Goal: Task Accomplishment & Management: Manage account settings

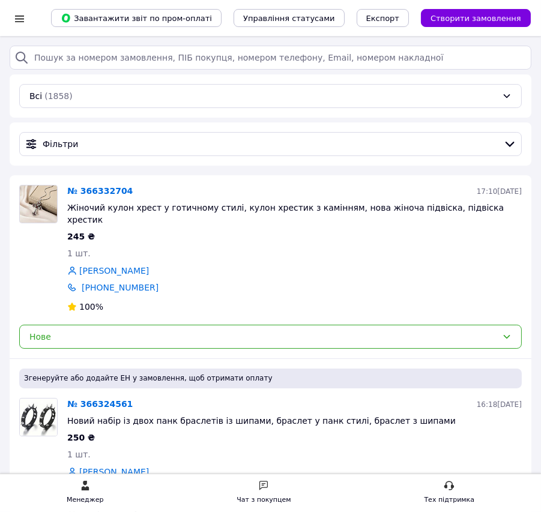
click at [27, 35] on div "Список замовлень" at bounding box center [27, 18] width 0 height 36
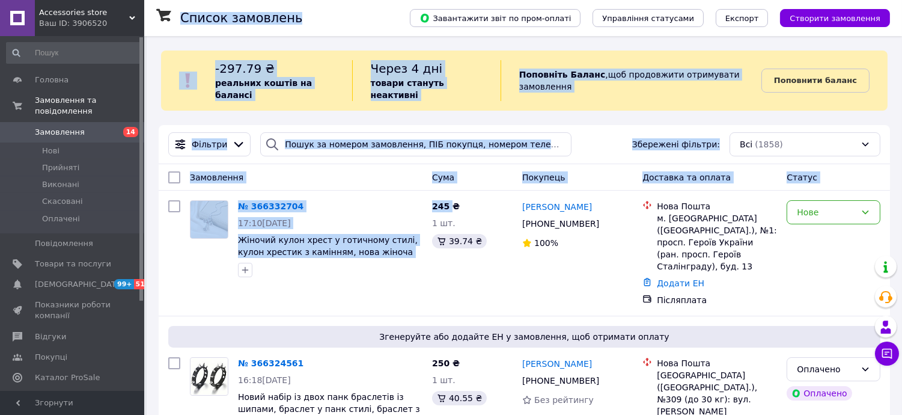
scroll to position [533, 0]
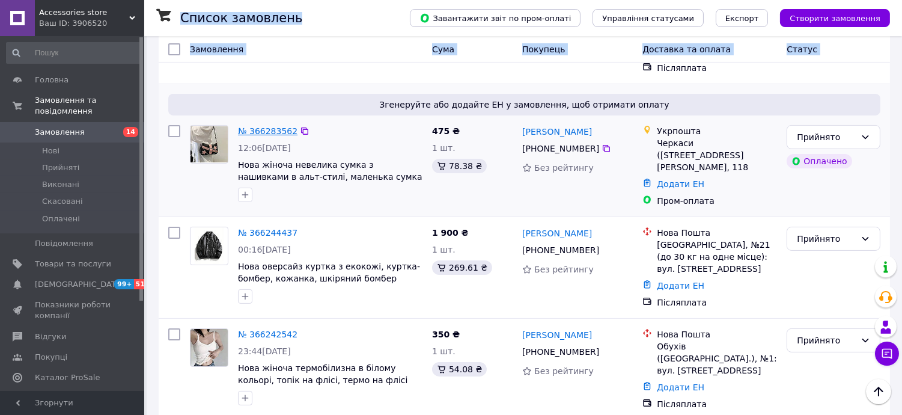
click at [257, 126] on link "№ 366283562" at bounding box center [267, 131] width 59 height 10
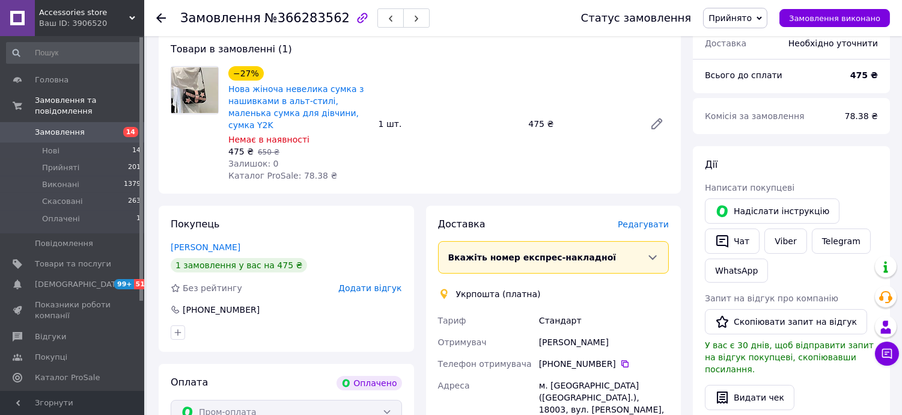
scroll to position [601, 0]
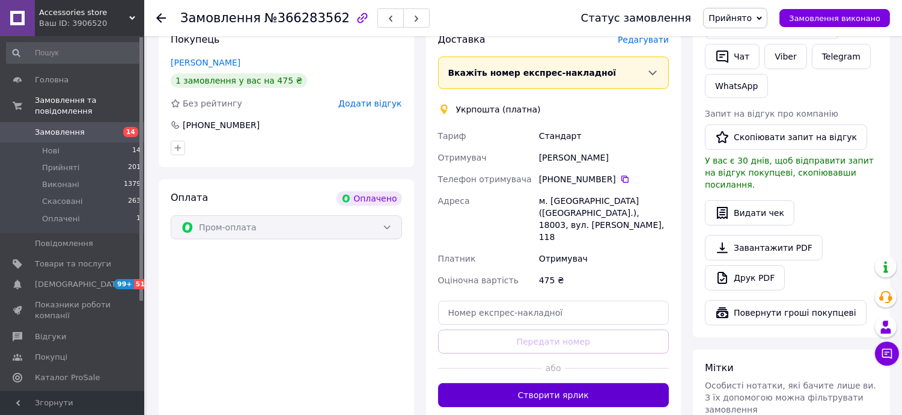
click at [541, 383] on button "Створити ярлик" at bounding box center [553, 395] width 231 height 24
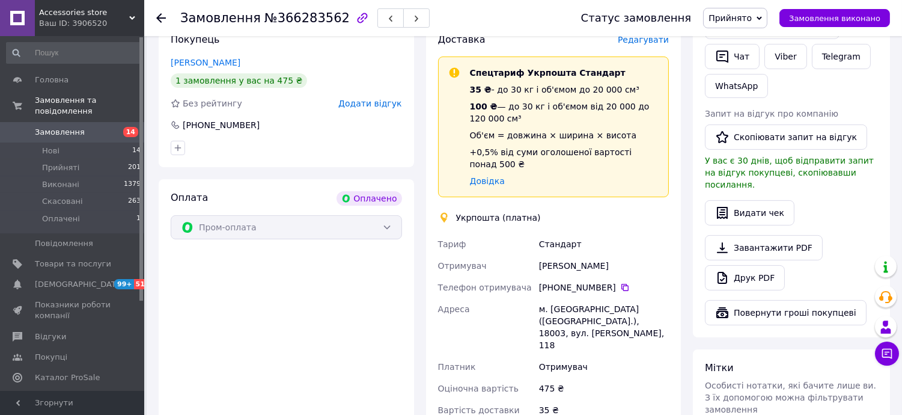
click at [123, 127] on span "14" at bounding box center [127, 132] width 33 height 11
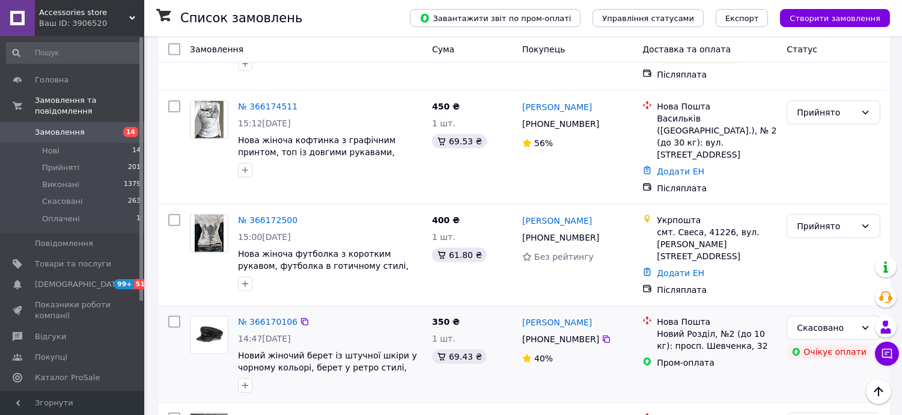
scroll to position [1468, 0]
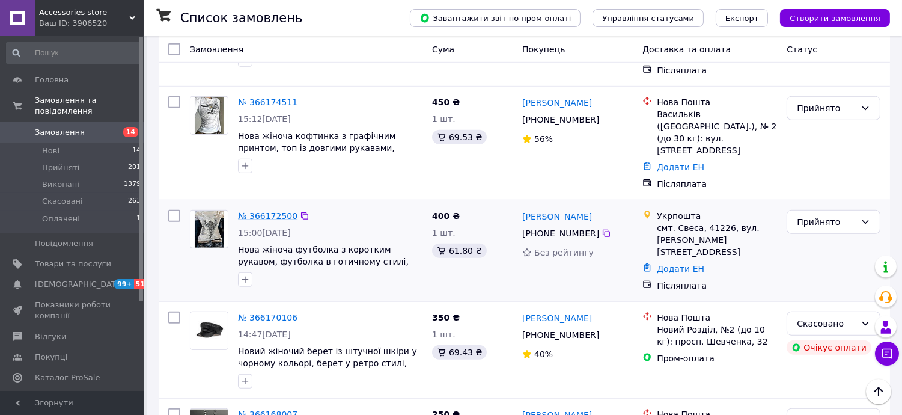
click at [271, 211] on link "№ 366172500" at bounding box center [267, 216] width 59 height 10
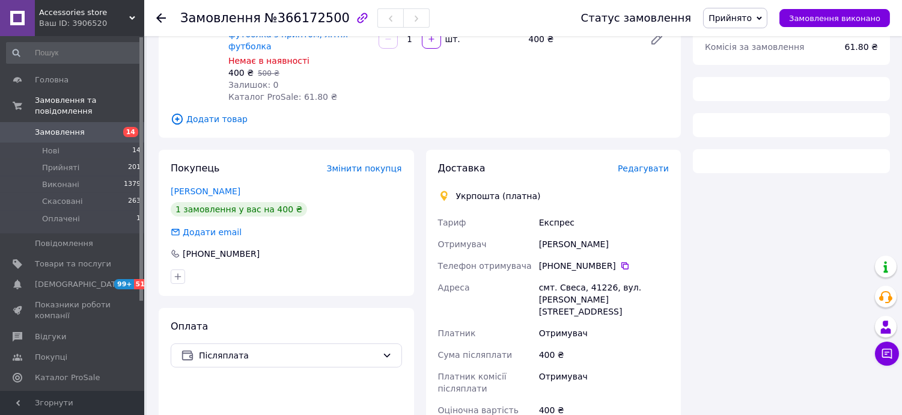
scroll to position [436, 0]
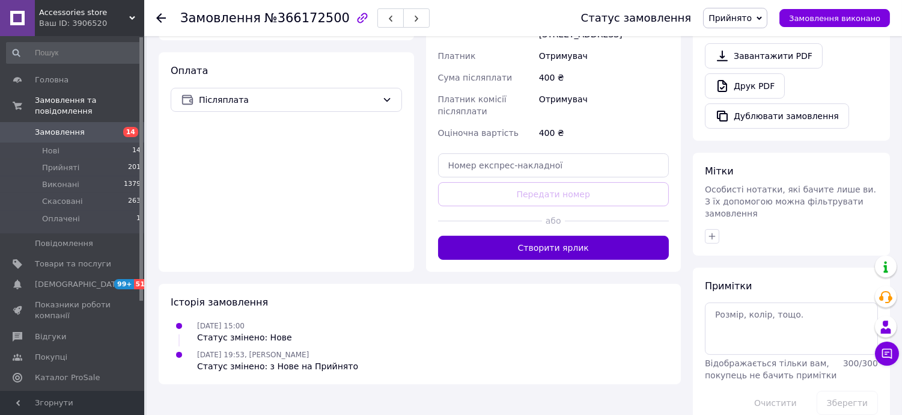
click at [541, 236] on button "Створити ярлик" at bounding box center [553, 248] width 231 height 24
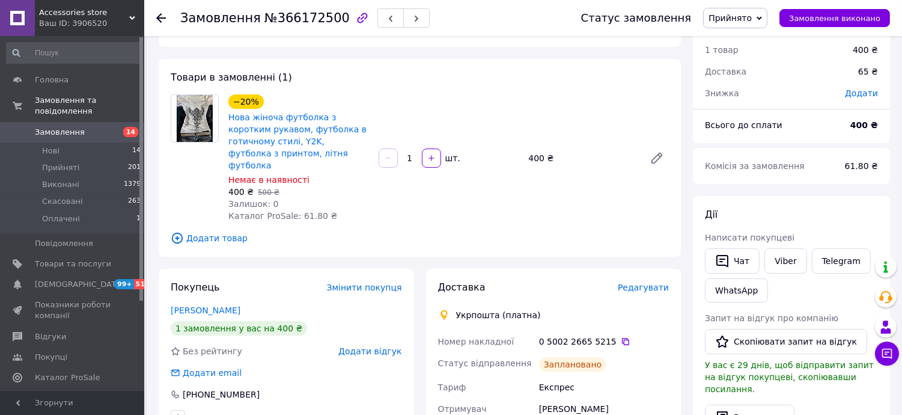
scroll to position [35, 0]
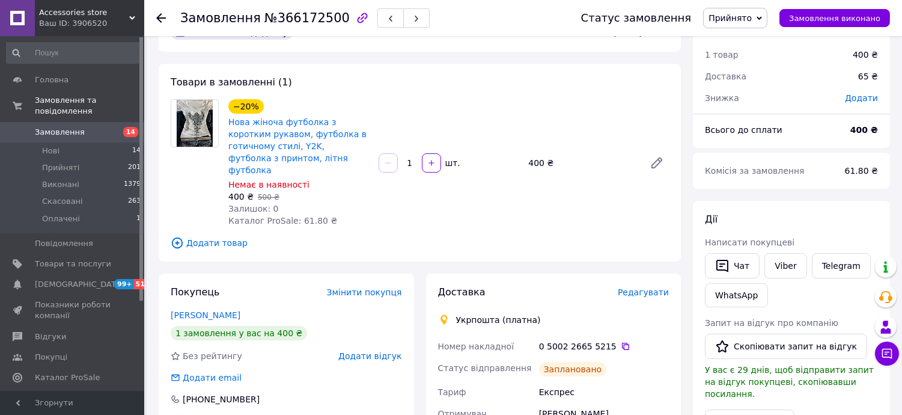
click at [100, 127] on span "Замовлення" at bounding box center [73, 132] width 76 height 11
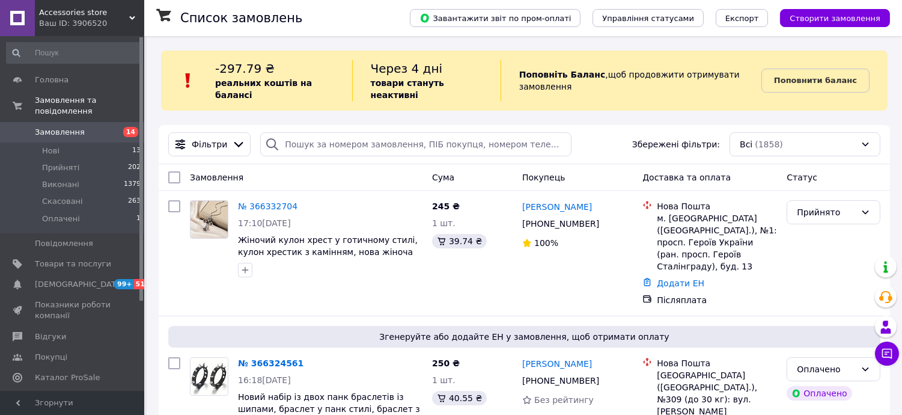
click at [0, 122] on link "Замовлення 14" at bounding box center [74, 132] width 148 height 20
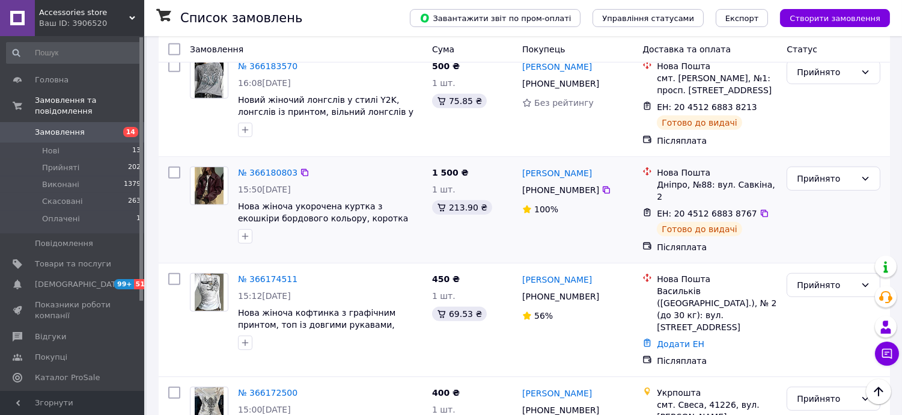
scroll to position [1402, 0]
